Goal: Transaction & Acquisition: Purchase product/service

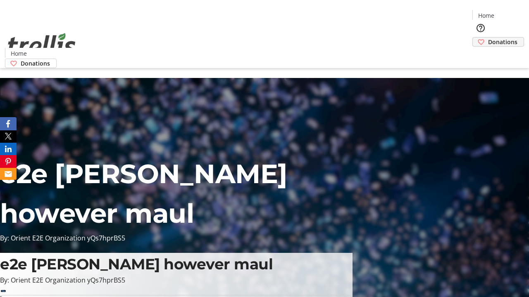
click at [488, 38] on span "Donations" at bounding box center [502, 42] width 29 height 9
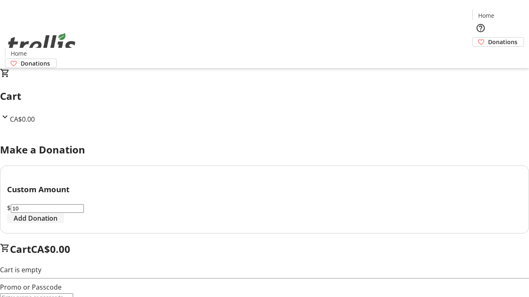
click at [57, 223] on span "Add Donation" at bounding box center [36, 219] width 44 height 10
